Goal: Task Accomplishment & Management: Manage account settings

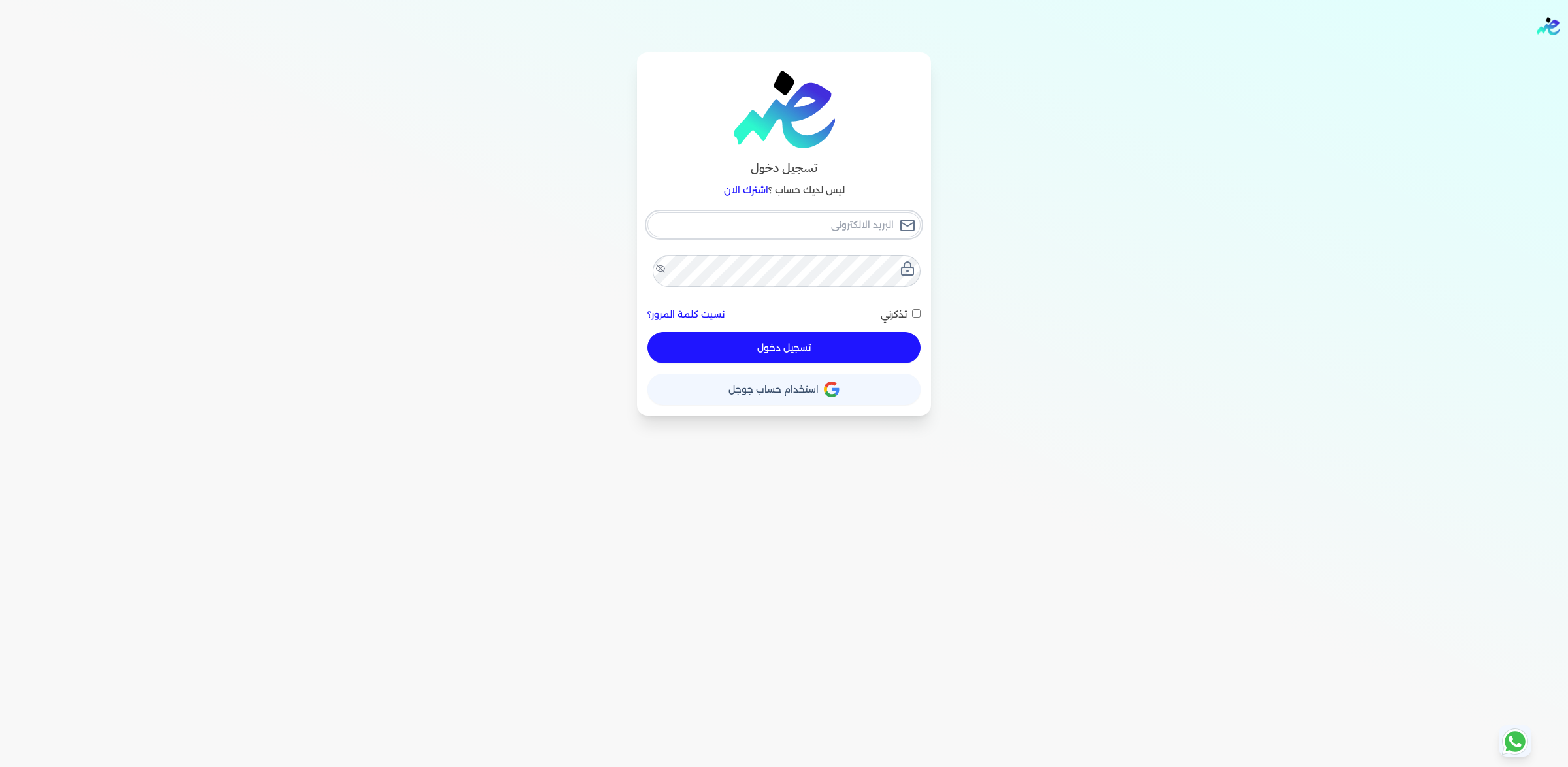
type input "[EMAIL_ADDRESS][DOMAIN_NAME]"
click at [830, 363] on button "تسجيل دخول" at bounding box center [784, 348] width 273 height 32
checkbox input "false"
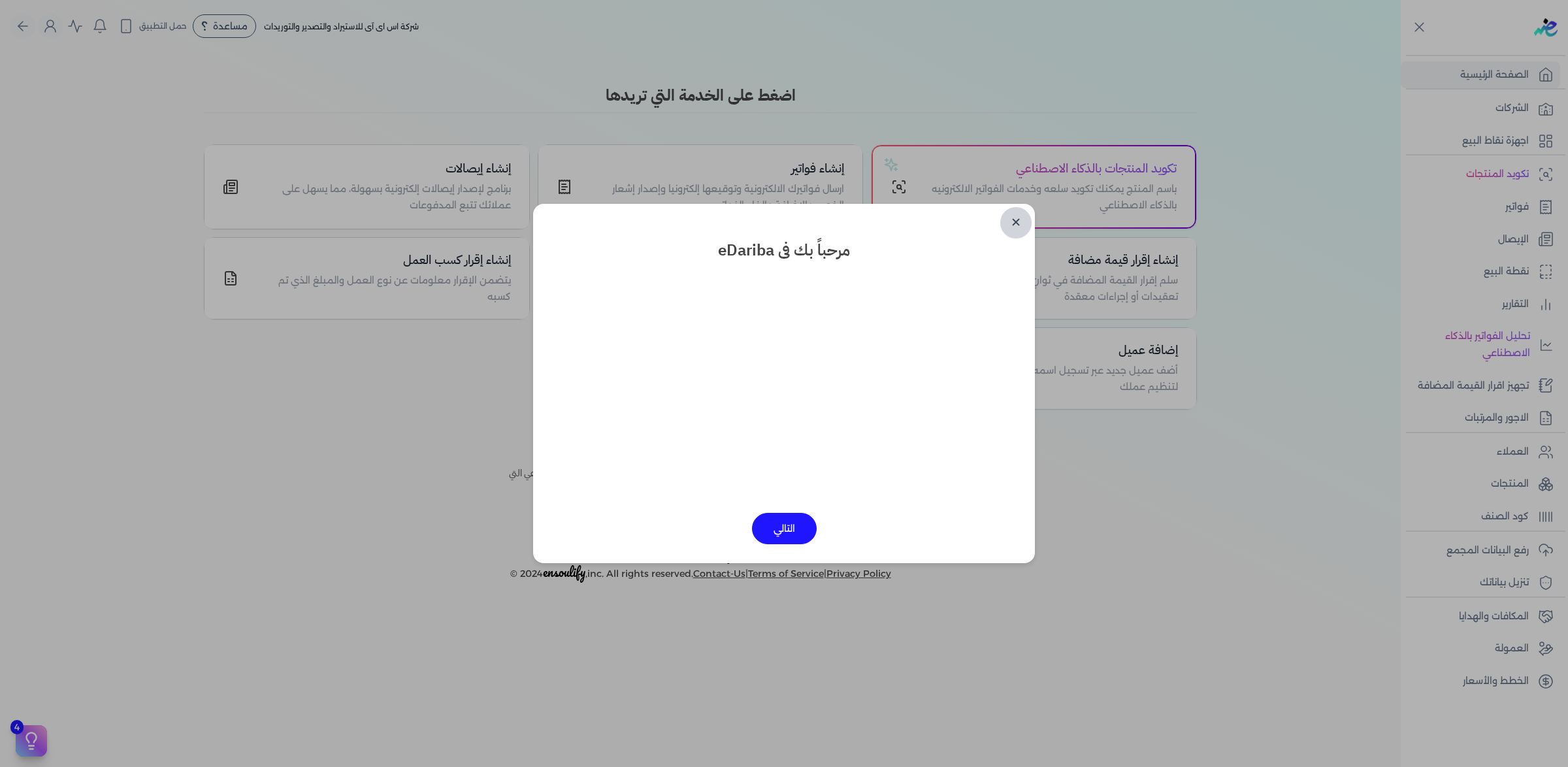
click at [1031, 216] on link "✕" at bounding box center [1016, 222] width 32 height 32
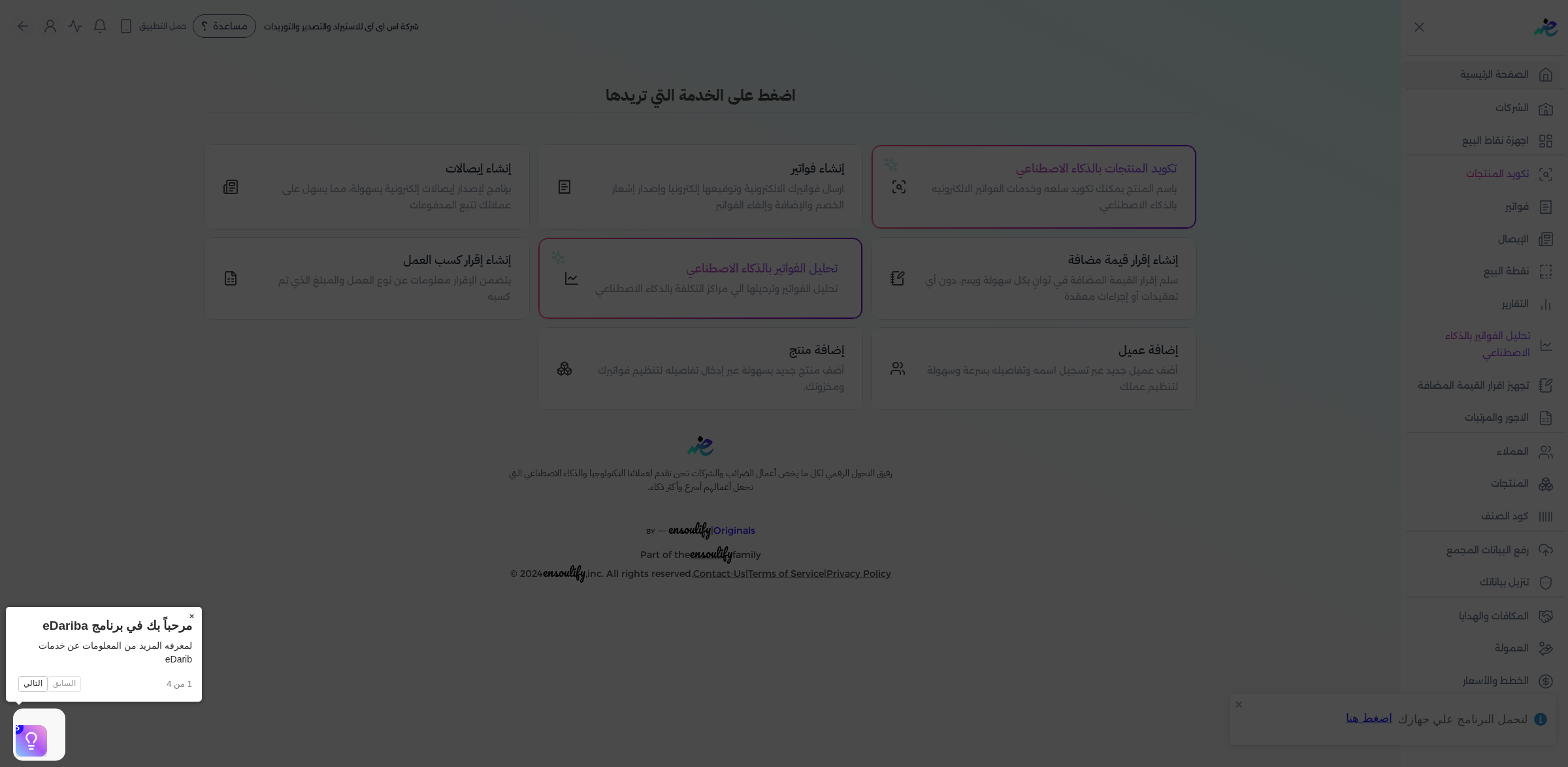
click at [192, 612] on button "×" at bounding box center [192, 615] width 21 height 18
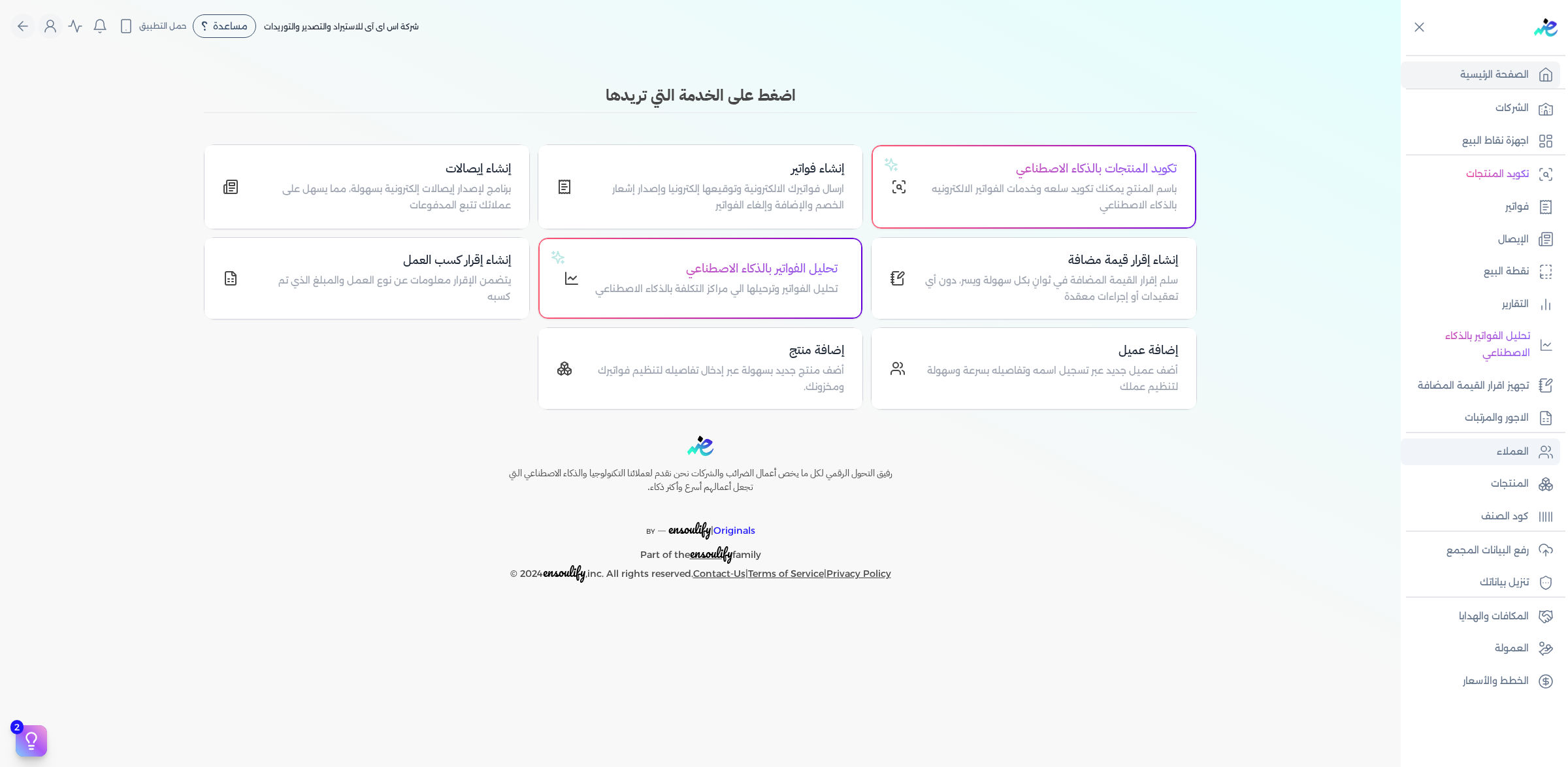
click at [1519, 460] on p "العملاء" at bounding box center [1513, 452] width 32 height 17
click at [1514, 465] on link "العملاء" at bounding box center [1480, 452] width 159 height 27
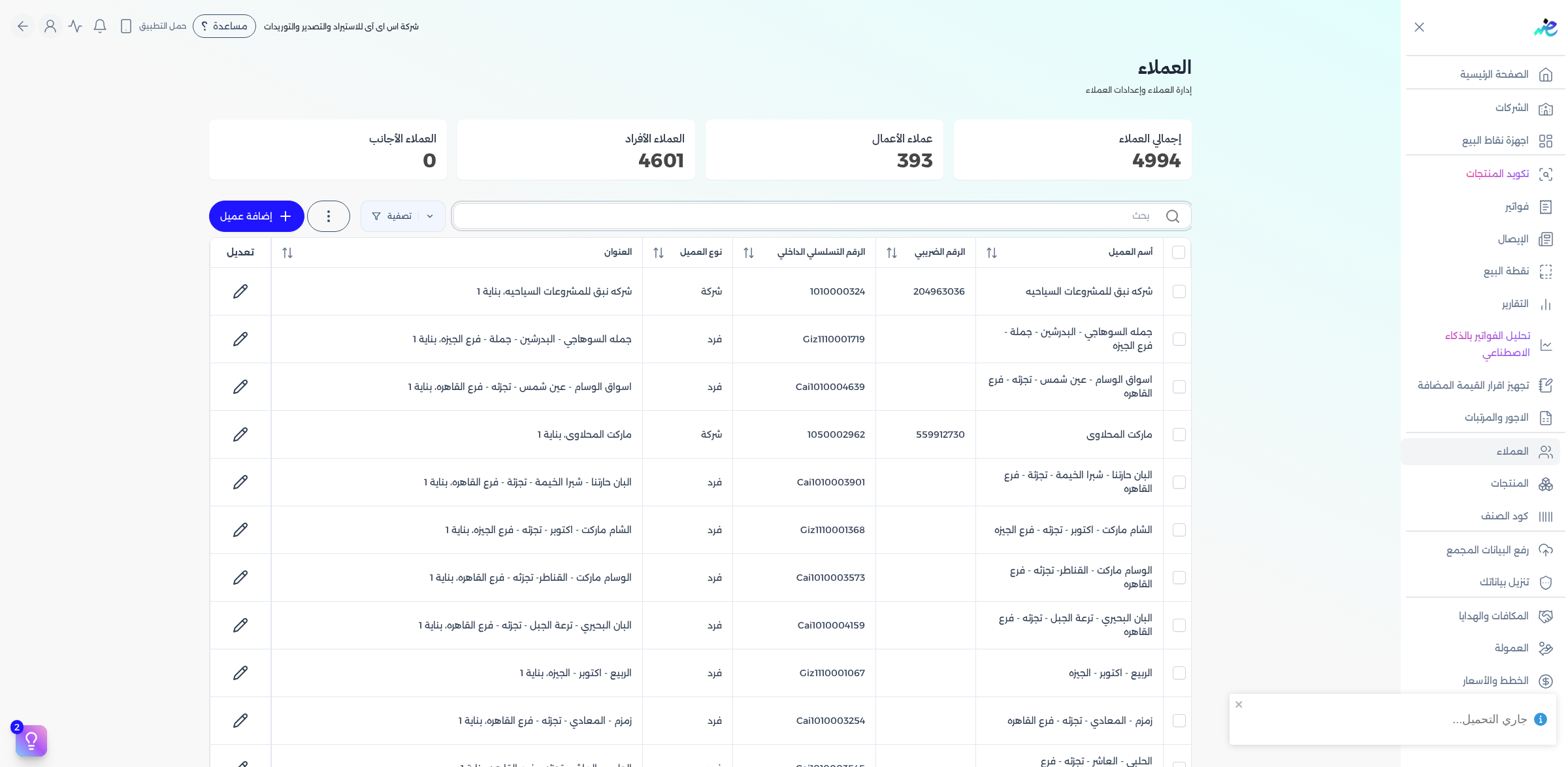
click at [1041, 222] on input "text" at bounding box center [807, 216] width 684 height 14
paste input "منفذ امان- فرع المنصوره"
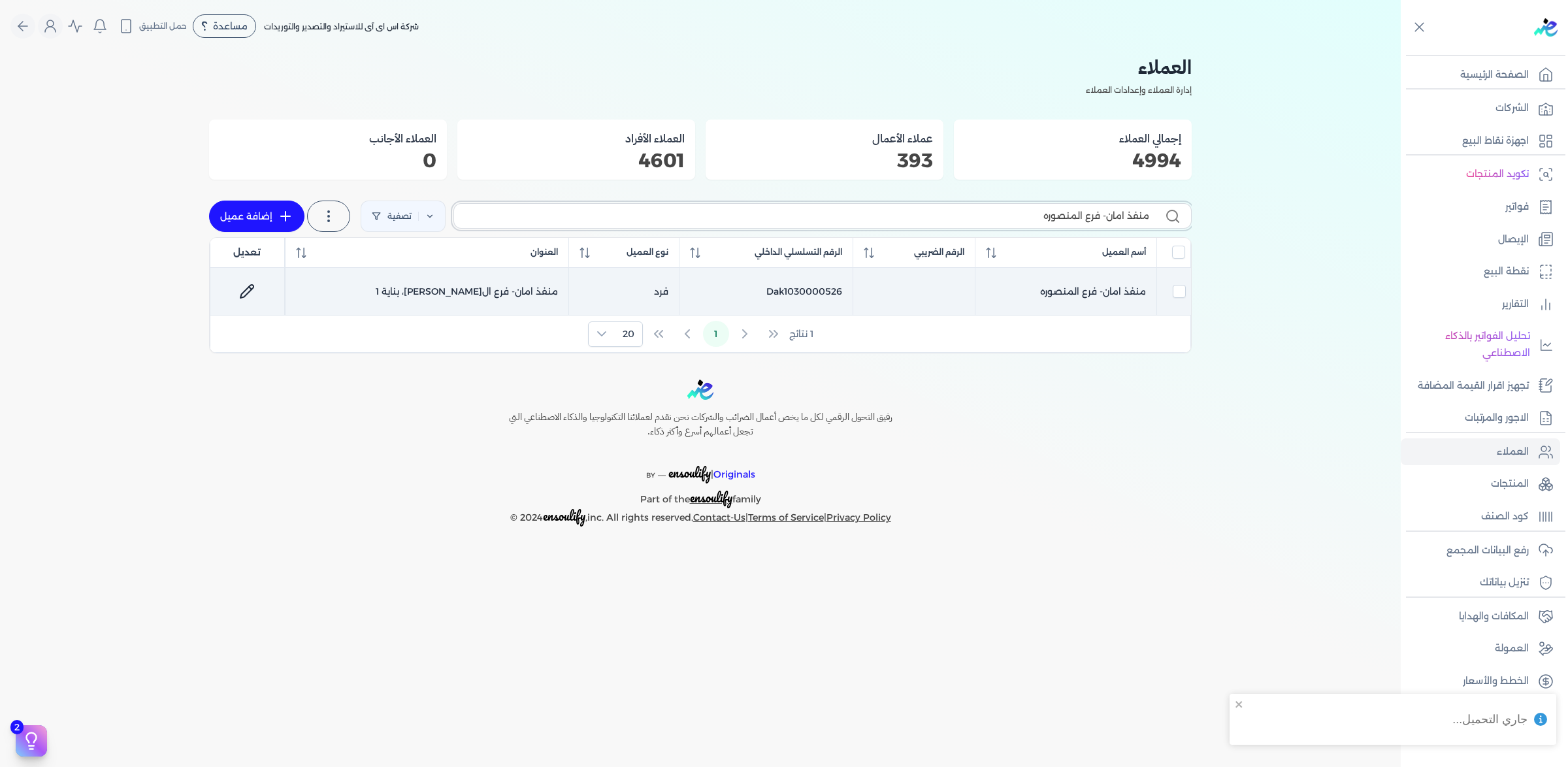
type input "منفذ امان- فرع المنصوره"
click at [569, 315] on td "منفذ امان- فرع المنصوره" at bounding box center [427, 291] width 284 height 48
checkbox input "true"
click at [569, 315] on td "منفذ امان- فرع المنصوره" at bounding box center [427, 291] width 284 height 48
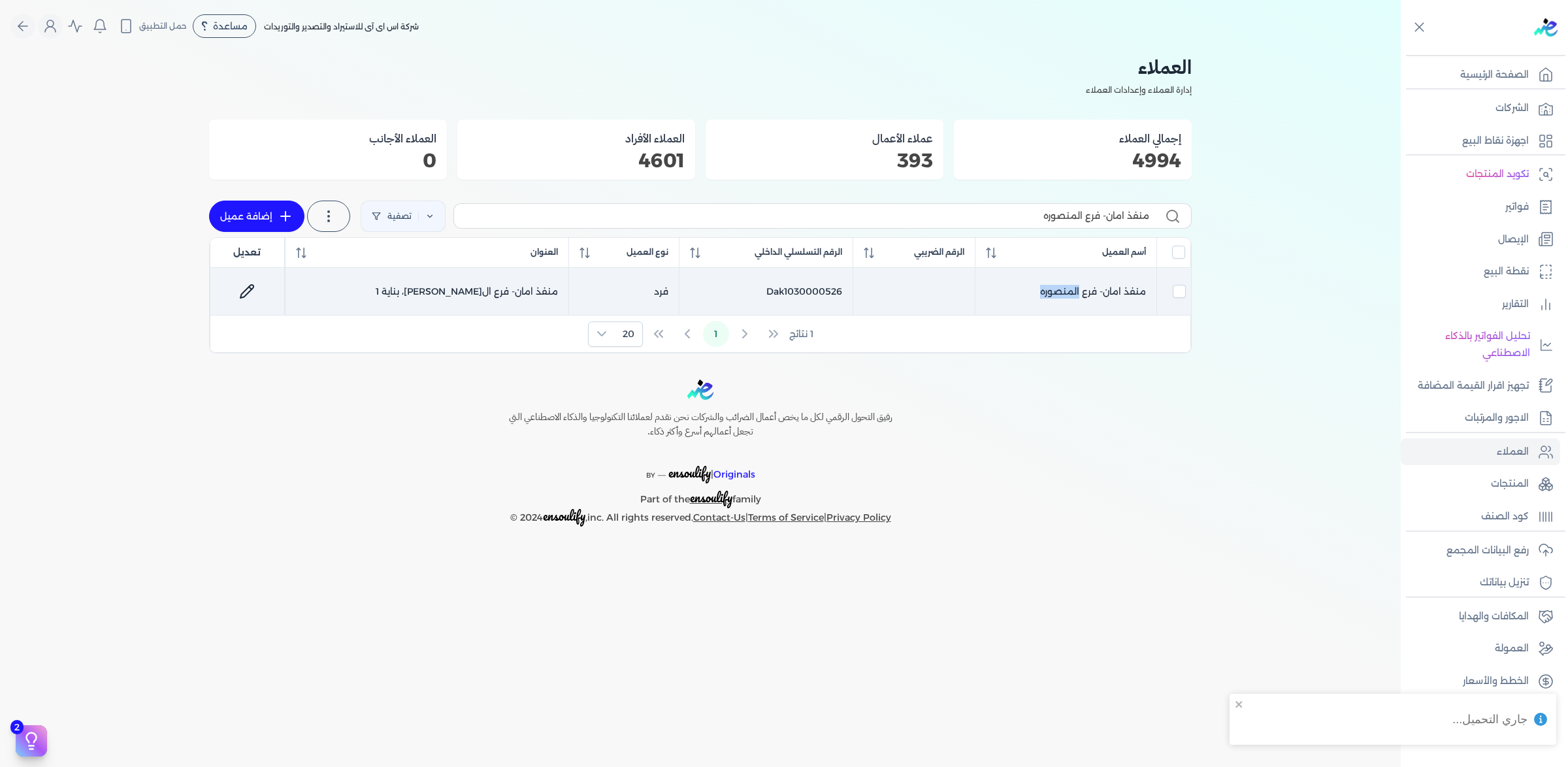
checkbox input "false"
click at [569, 315] on td "منفذ امان- فرع المنصوره" at bounding box center [427, 291] width 284 height 48
checkbox input "true"
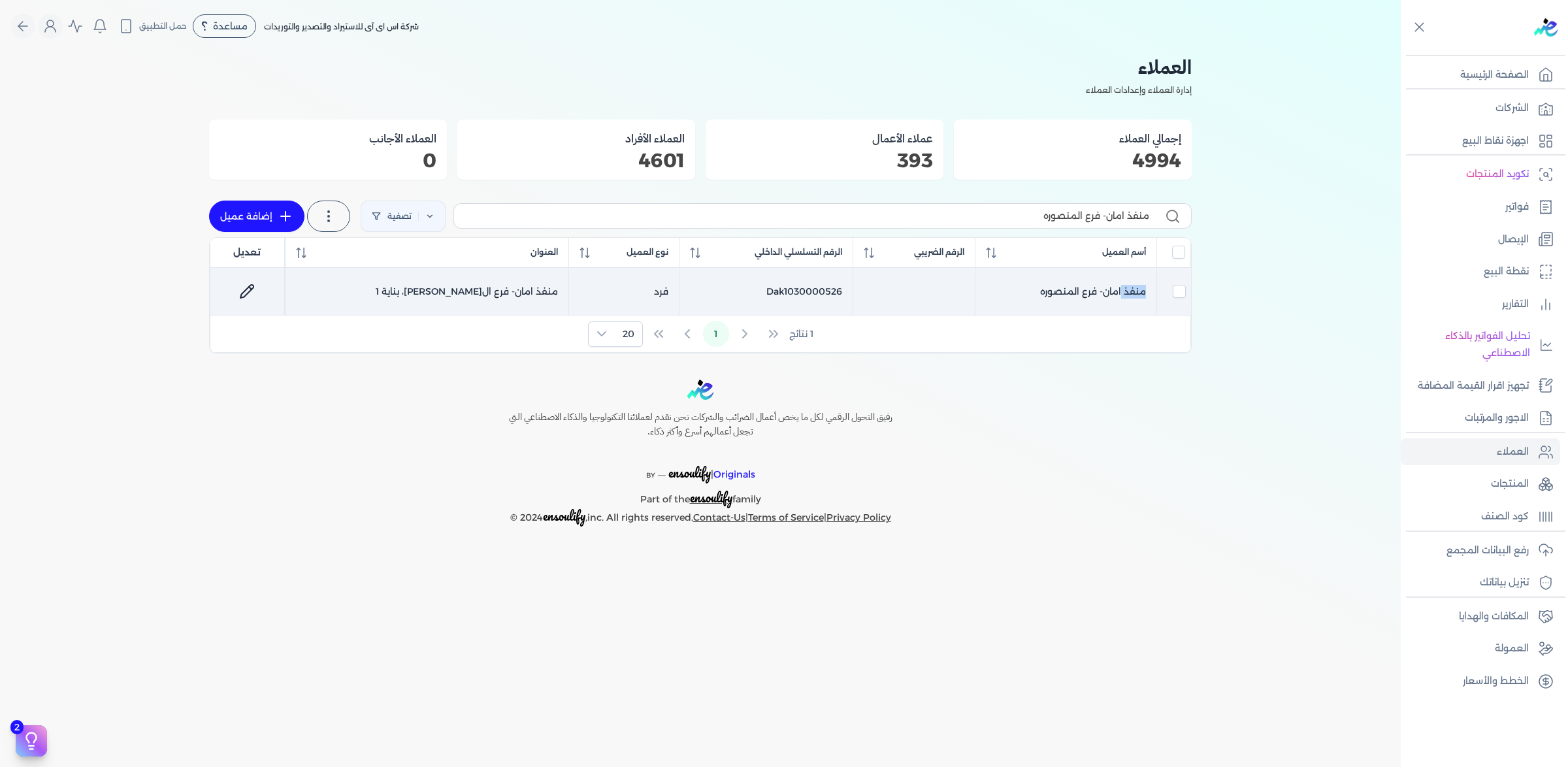
click at [569, 315] on td "منفذ امان- فرع المنصوره" at bounding box center [427, 291] width 284 height 48
checkbox input "false"
click at [569, 315] on td "منفذ امان- فرع المنصوره" at bounding box center [427, 291] width 284 height 48
checkbox input "true"
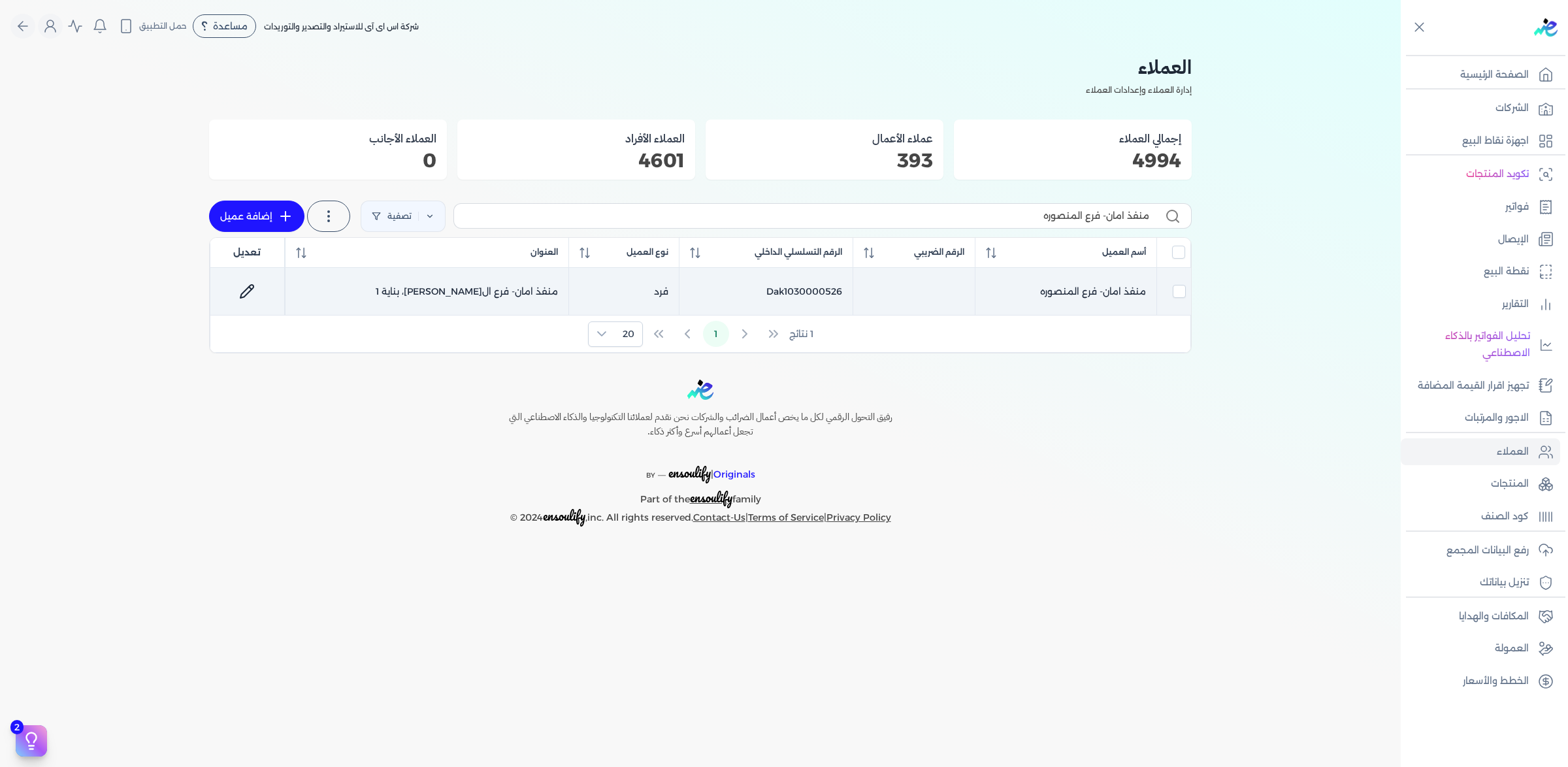
checkbox input "true"
click at [239, 299] on icon at bounding box center [247, 291] width 16 height 16
select select "P"
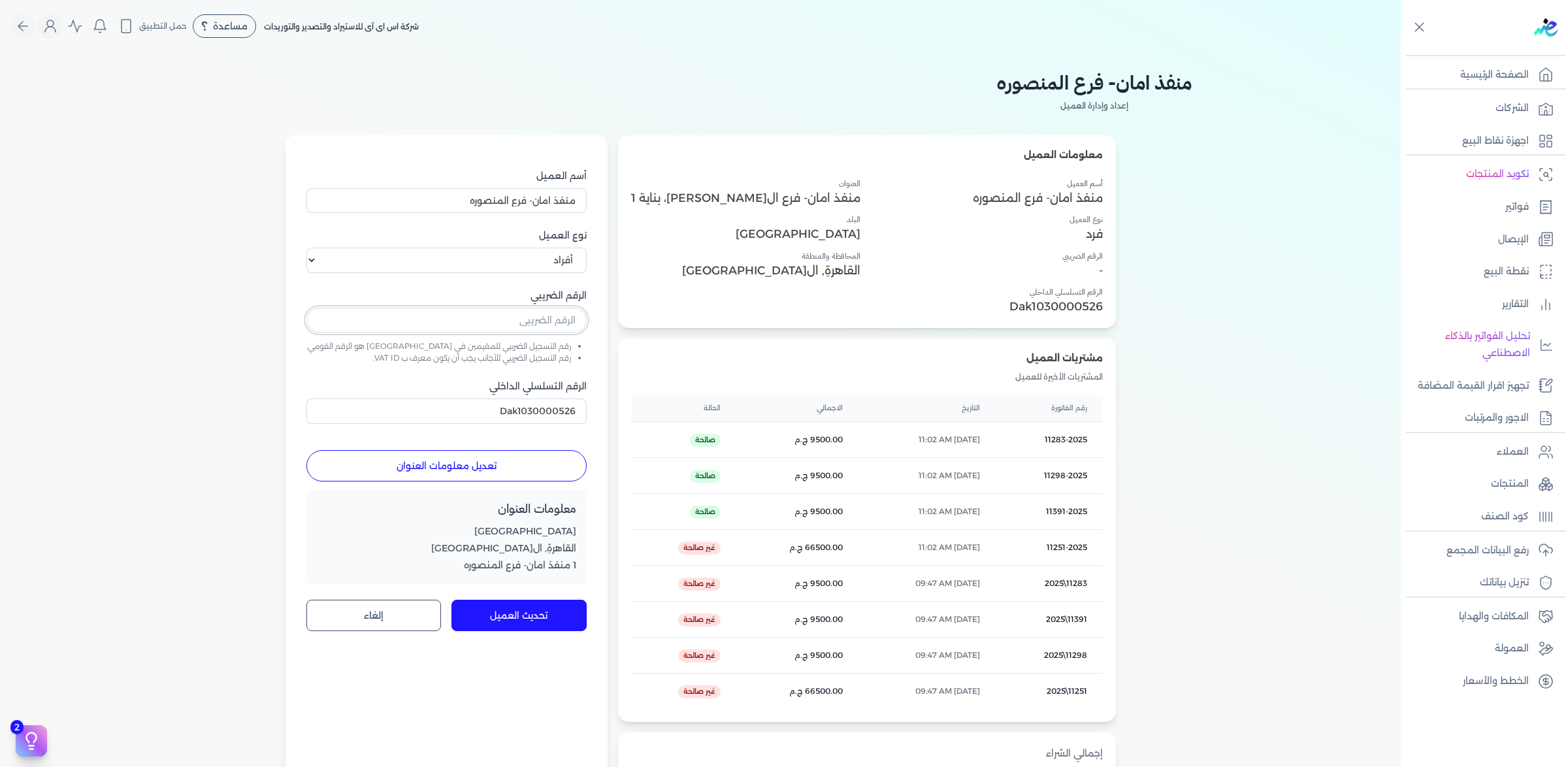
click at [502, 333] on input "text" at bounding box center [446, 320] width 280 height 25
drag, startPoint x: 417, startPoint y: 249, endPoint x: 683, endPoint y: 256, distance: 266.1
click at [683, 256] on div "معلومات العميل أسم العميل منفذ امان- فرع المنصوره نوع العميل فرد الرقم الضريبي …" at bounding box center [700, 467] width 982 height 664
click at [510, 333] on input "text" at bounding box center [446, 320] width 280 height 25
paste input "501806768"
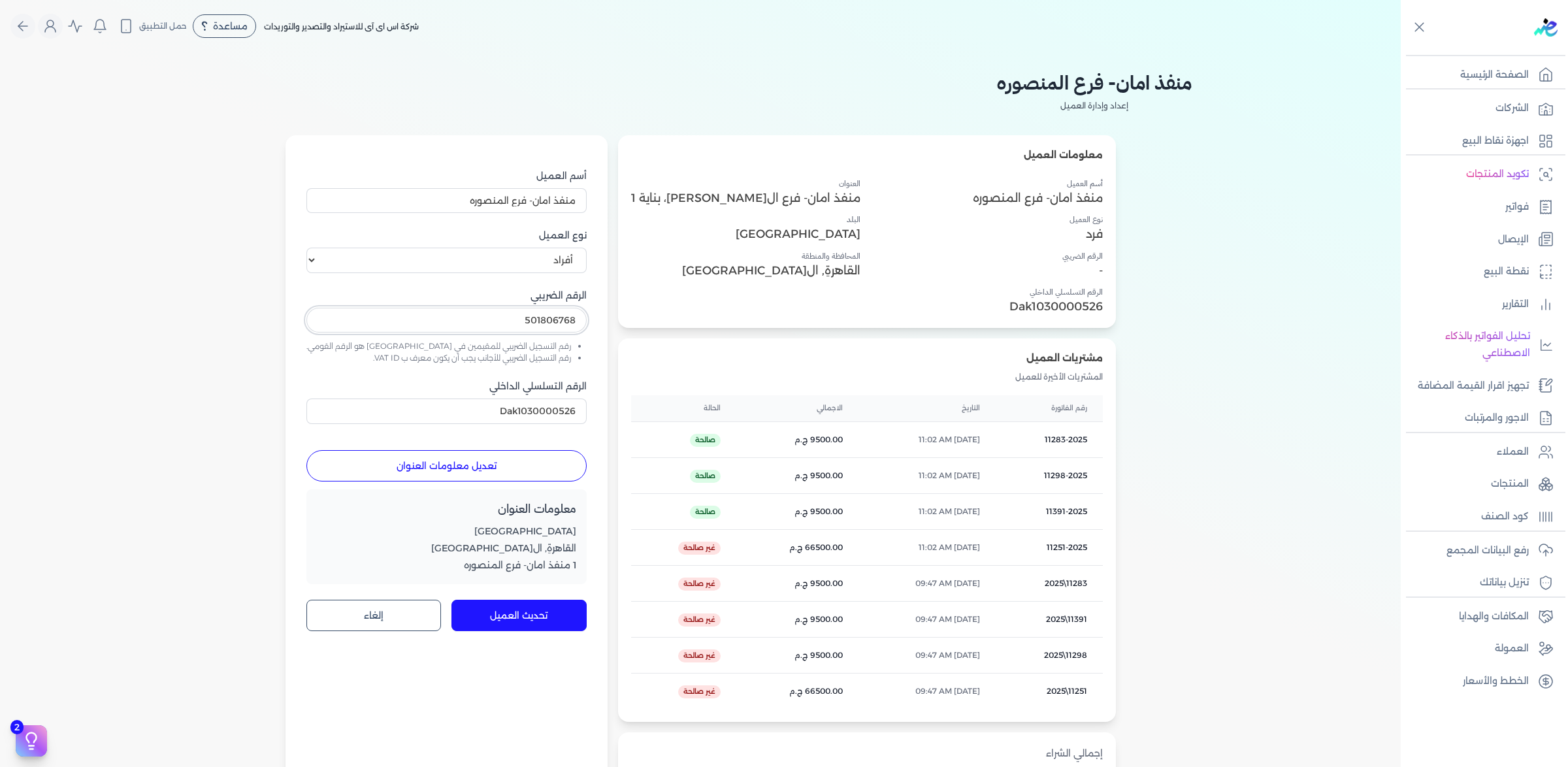
type input "501806768"
click at [520, 272] on select "اختر نوع العميل شركات أفراد أجنبي" at bounding box center [446, 259] width 280 height 25
select select "B"
click at [306, 272] on select "اختر نوع العميل شركات أفراد أجنبي" at bounding box center [446, 259] width 280 height 25
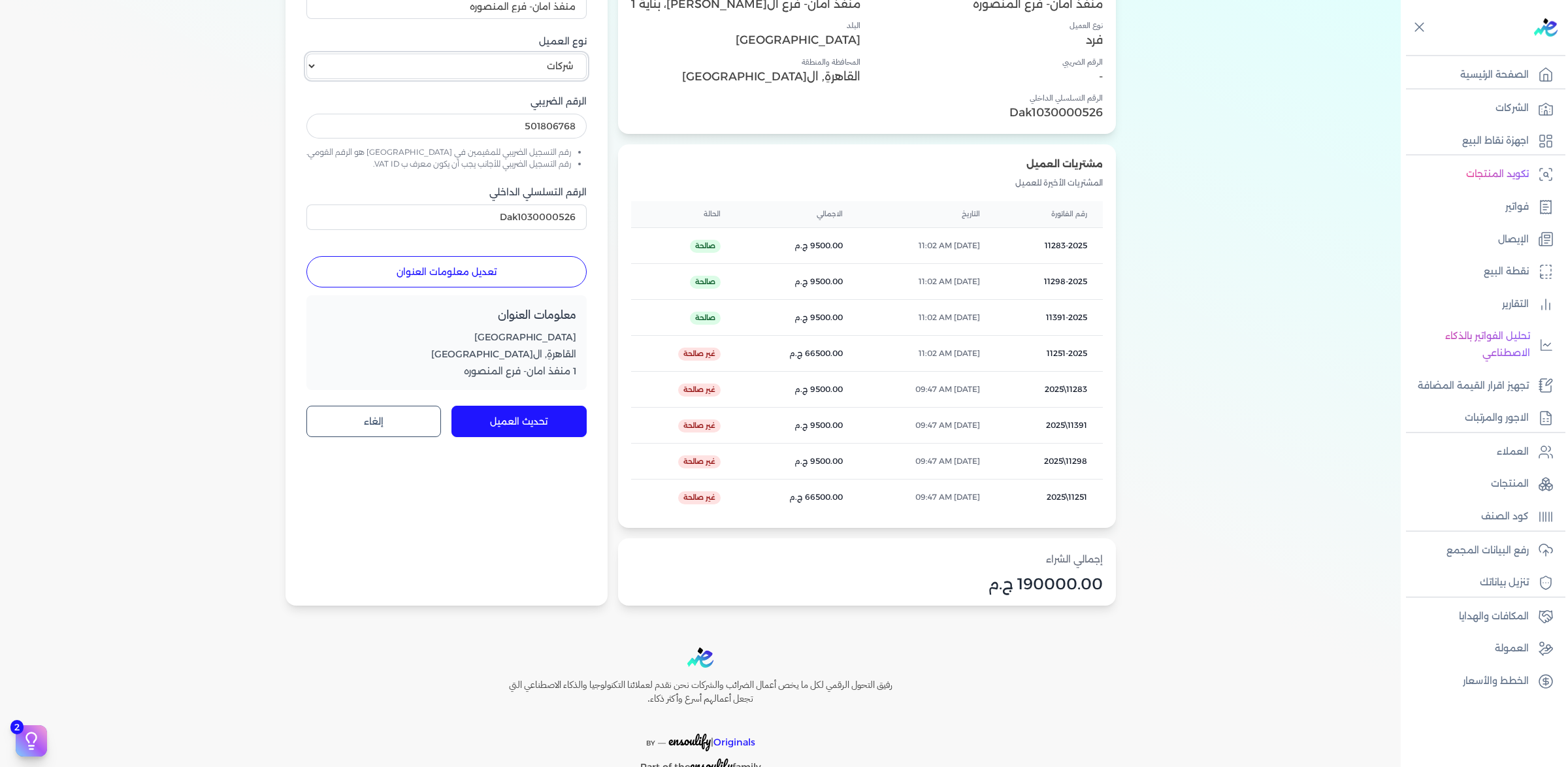
scroll to position [196, 0]
click at [509, 435] on button "تحديث العميل" at bounding box center [518, 419] width 135 height 32
click at [1210, 263] on div "منفذ امان- فرع المنصوره إعداد وإدارة العميل معلومات العميل أسم العميل منفذ امان…" at bounding box center [700, 238] width 1400 height 762
click at [1505, 216] on p "فواتير" at bounding box center [1517, 207] width 23 height 17
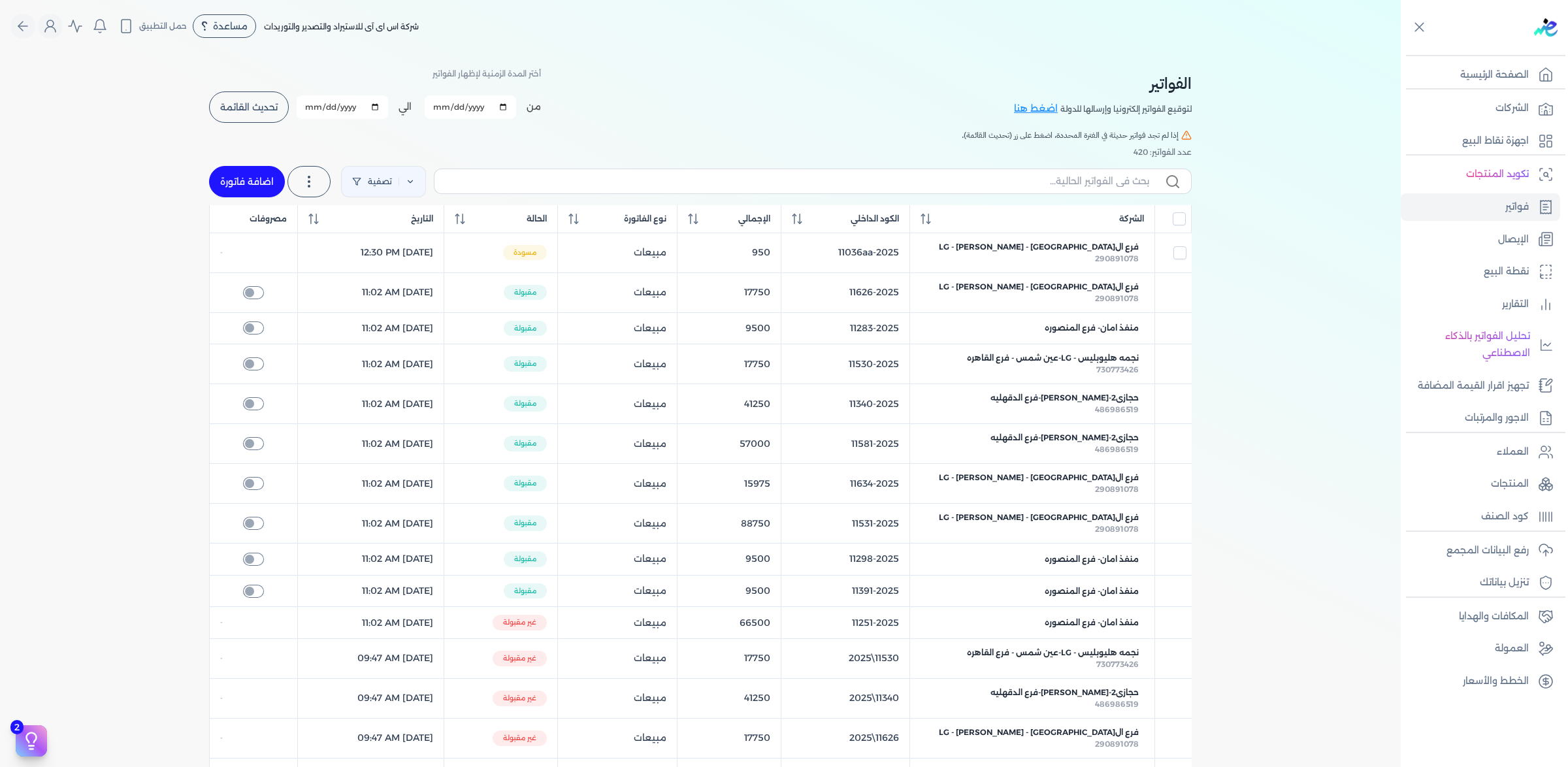
click at [235, 123] on button "تحديث القائمة" at bounding box center [249, 107] width 80 height 32
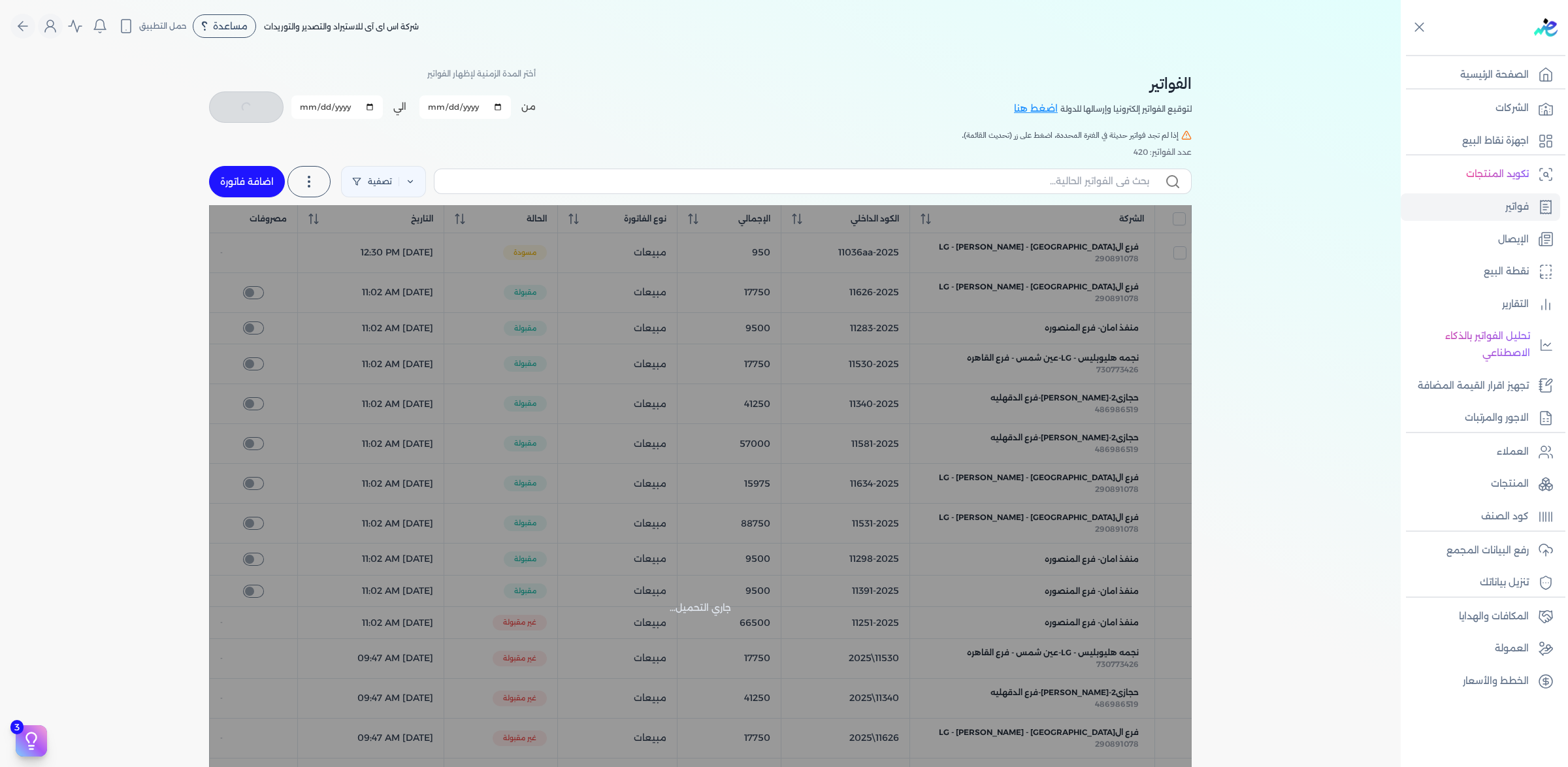
checkbox input "false"
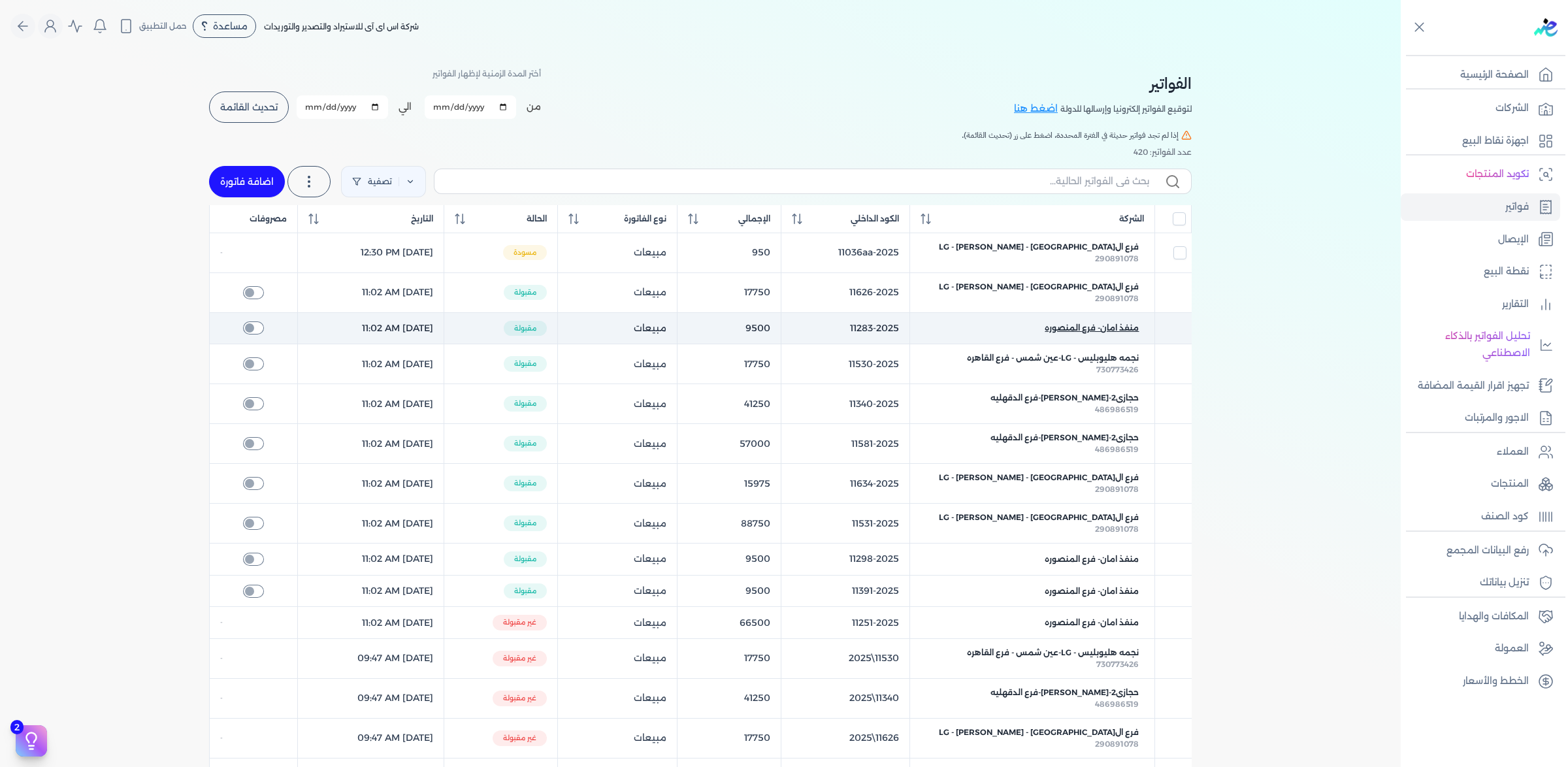
click at [1045, 333] on span "منفذ امان- فرع المنصوره" at bounding box center [1092, 328] width 94 height 12
checkbox input "false"
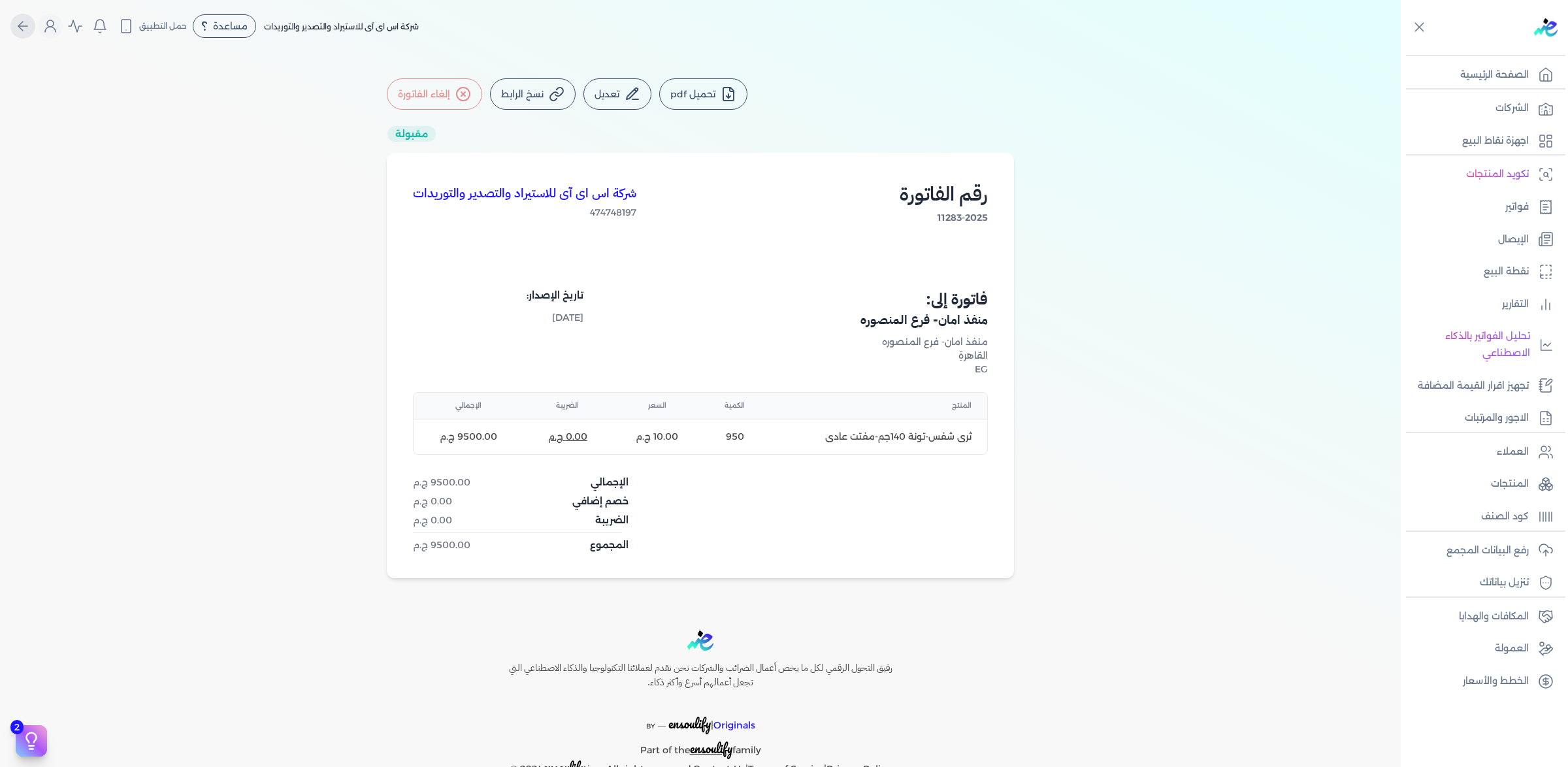
click at [35, 35] on button "Global" at bounding box center [23, 26] width 25 height 25
